Goal: Go to known website: Access a specific website the user already knows

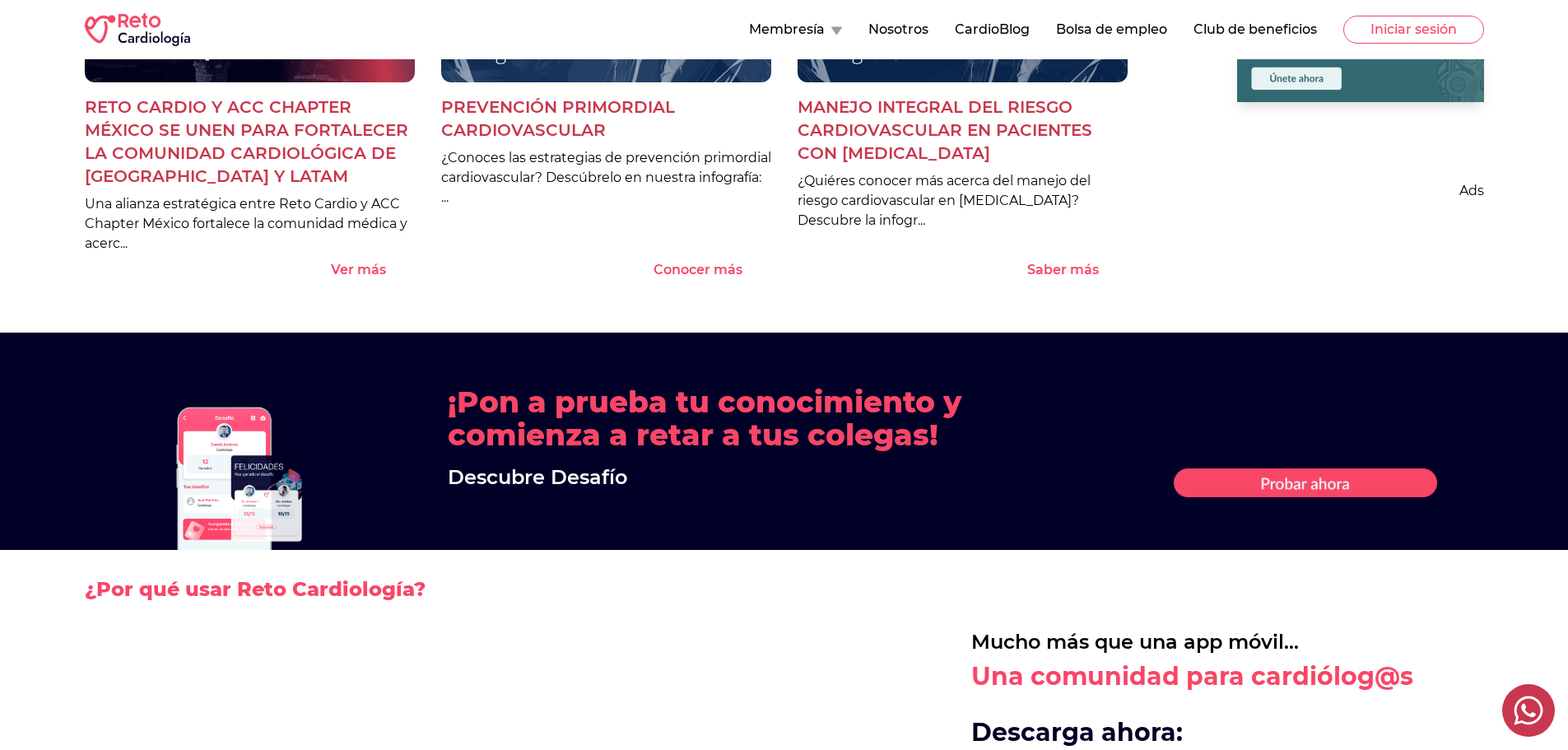
scroll to position [1646, 0]
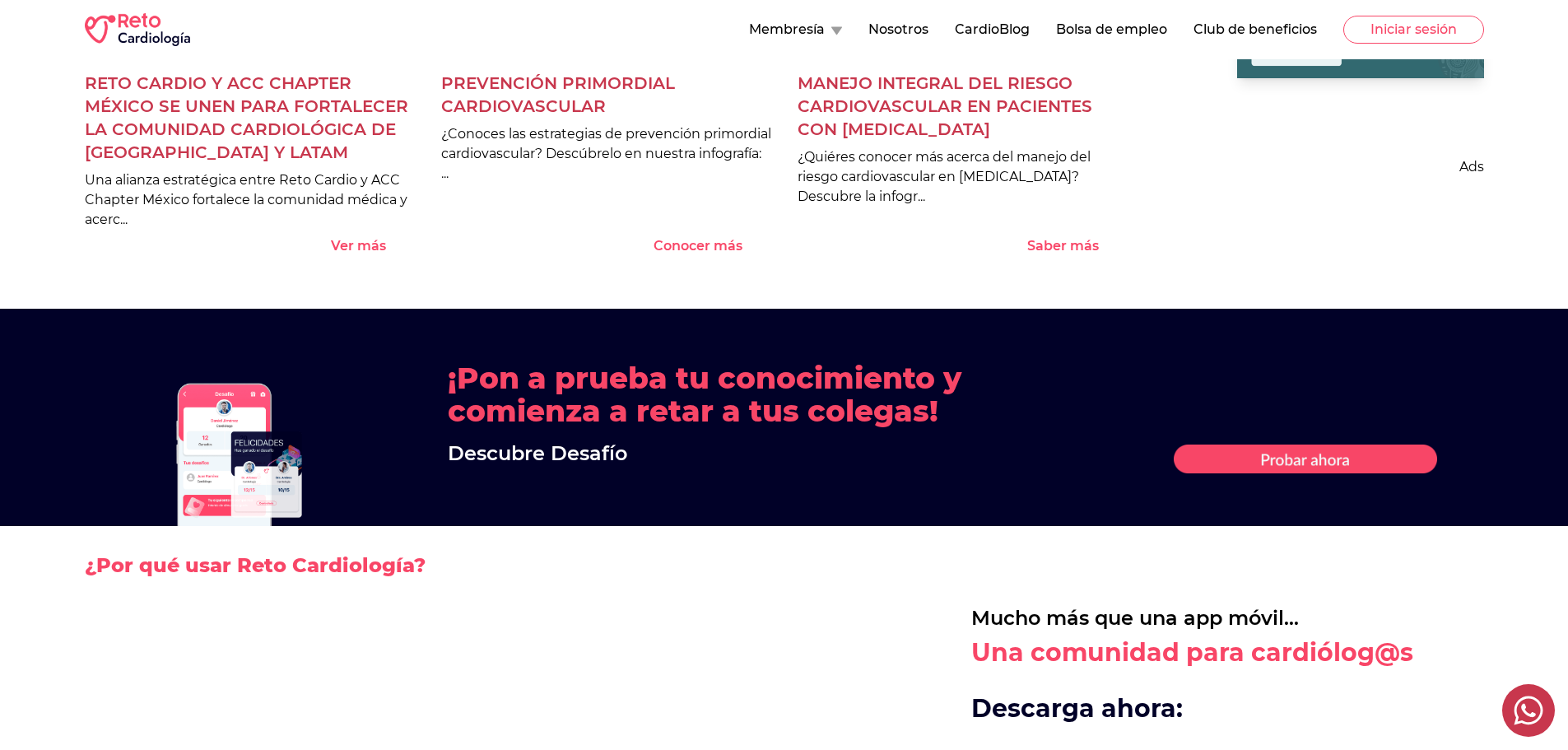
click at [1313, 454] on 1 at bounding box center [1305, 459] width 264 height 29
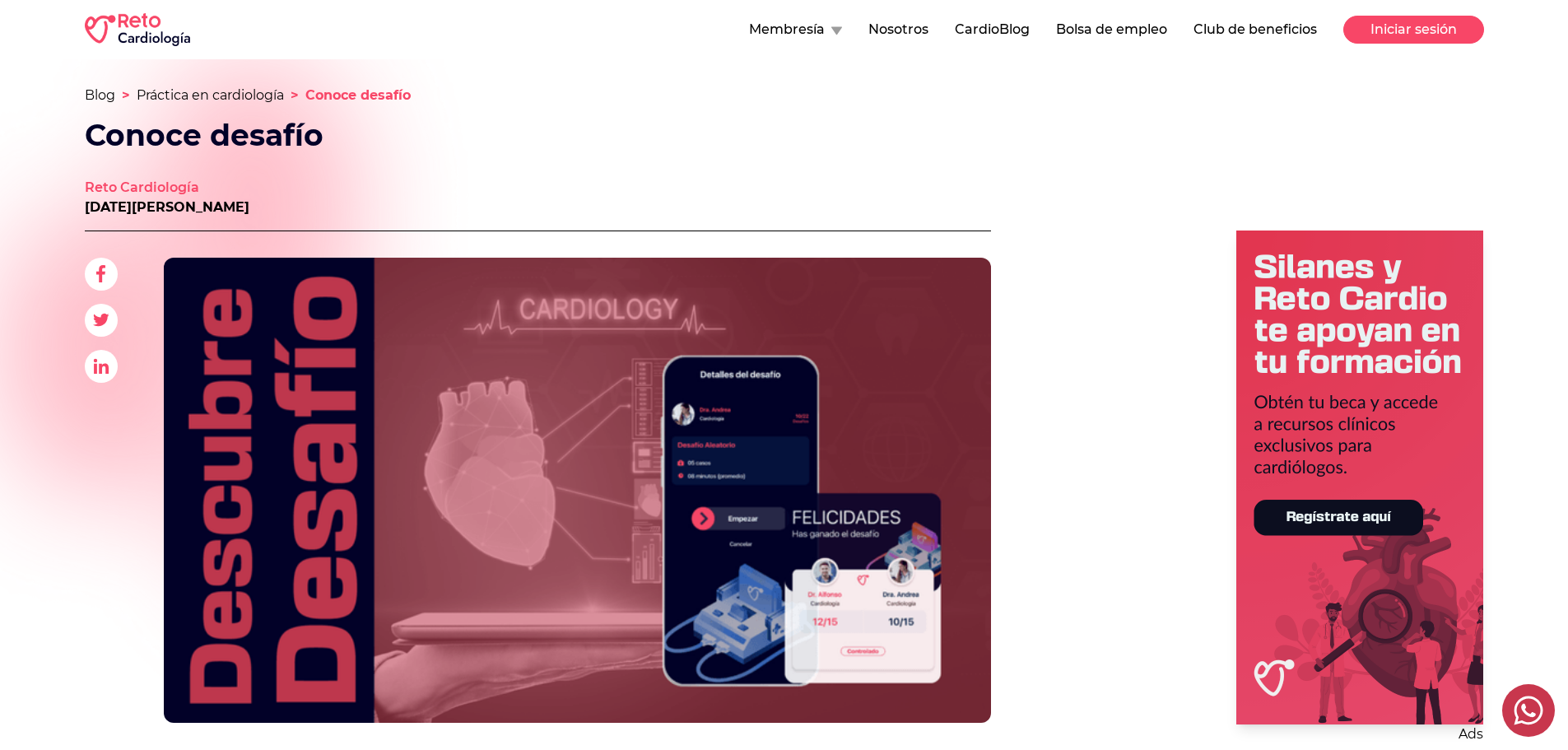
click at [1389, 29] on button "Iniciar sesión" at bounding box center [1414, 29] width 141 height 28
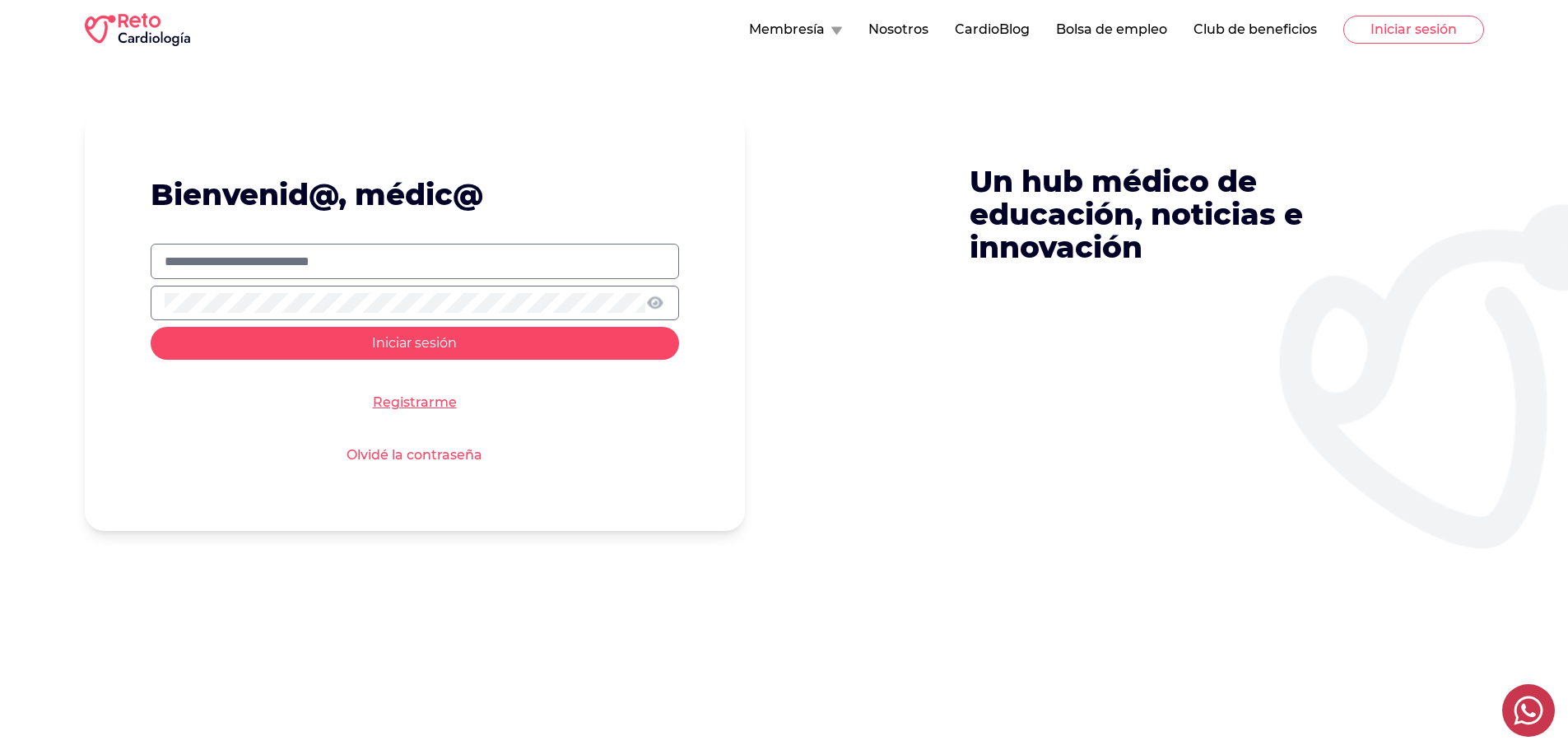
click at [122, 22] on img at bounding box center [138, 29] width 105 height 33
